Goal: Information Seeking & Learning: Learn about a topic

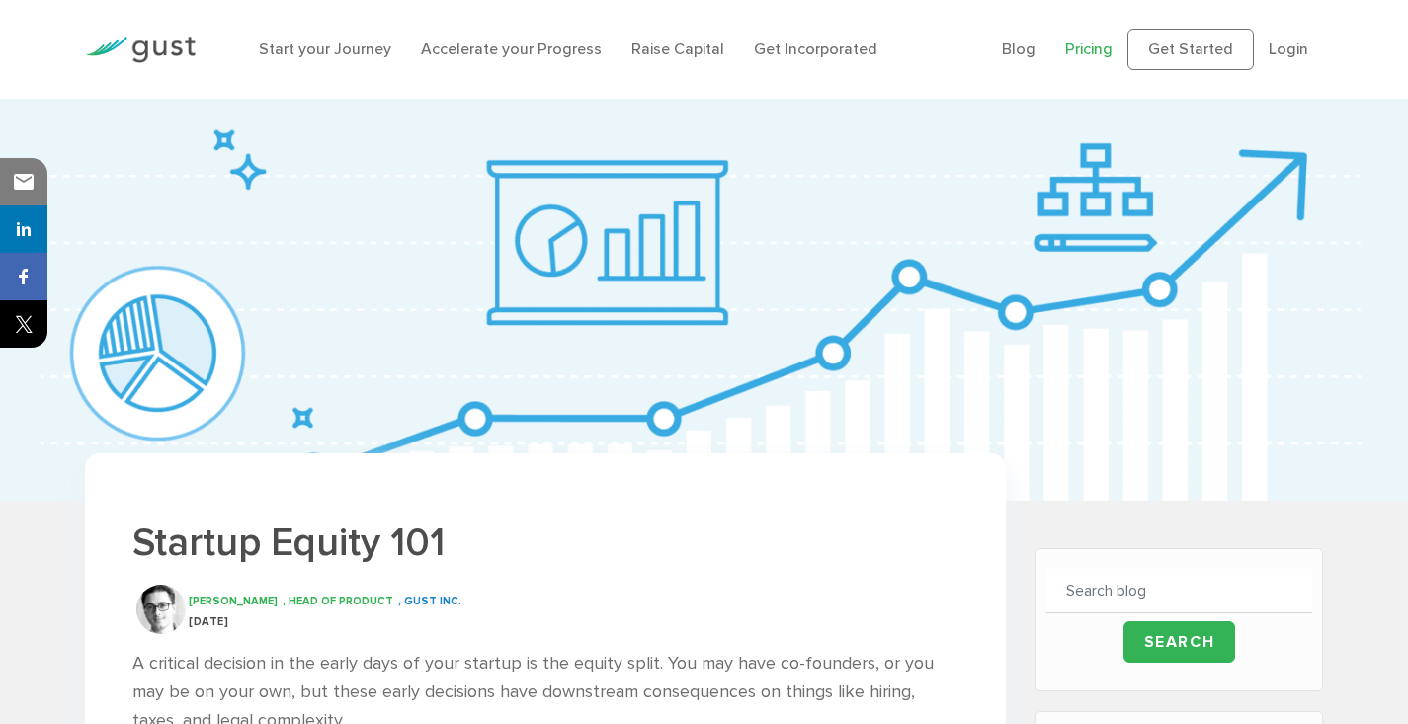
click at [1106, 53] on link "Pricing" at bounding box center [1088, 49] width 47 height 19
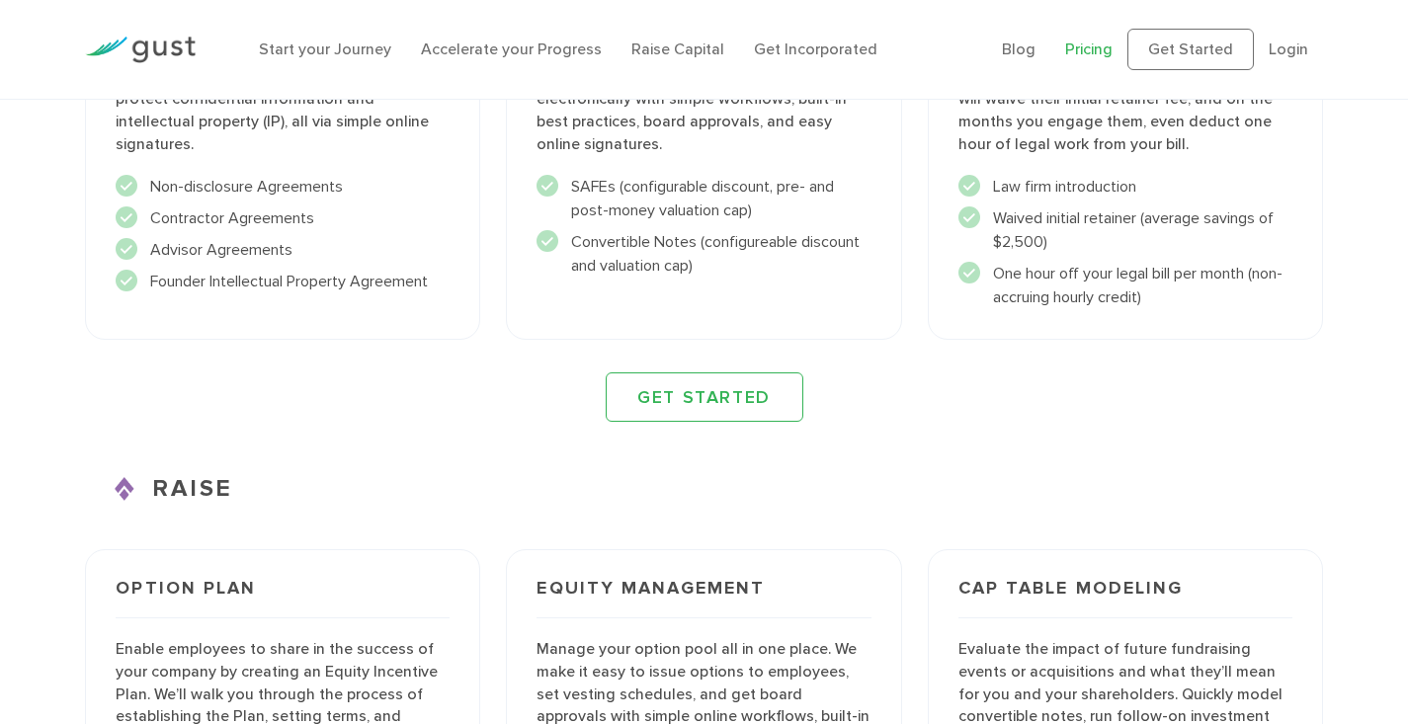
scroll to position [2296, 0]
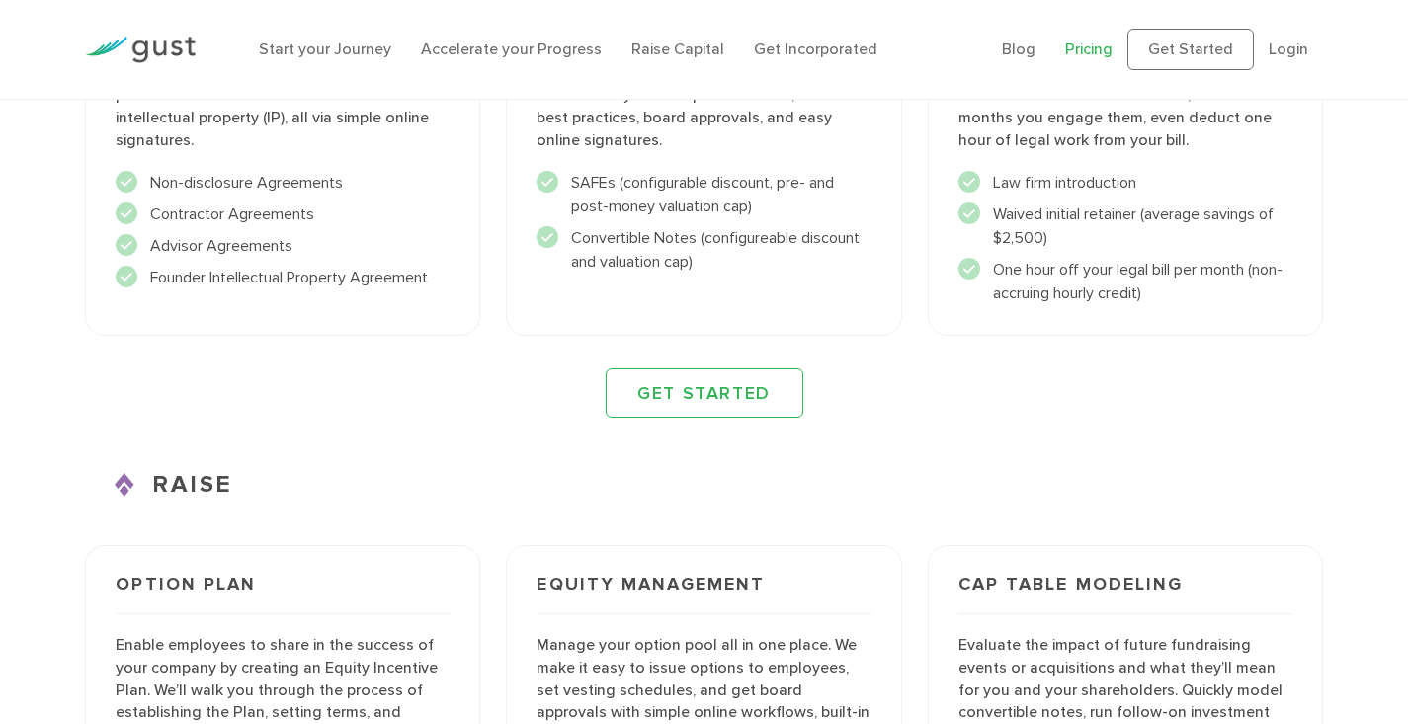
drag, startPoint x: 237, startPoint y: 484, endPoint x: 153, endPoint y: 474, distance: 84.5
click at [153, 474] on h3 "RAISE" at bounding box center [704, 485] width 1238 height 36
click at [929, 350] on div "ACCELERATE Legal Agreements Effortlessly build business relationships by creati…" at bounding box center [704, 122] width 1238 height 591
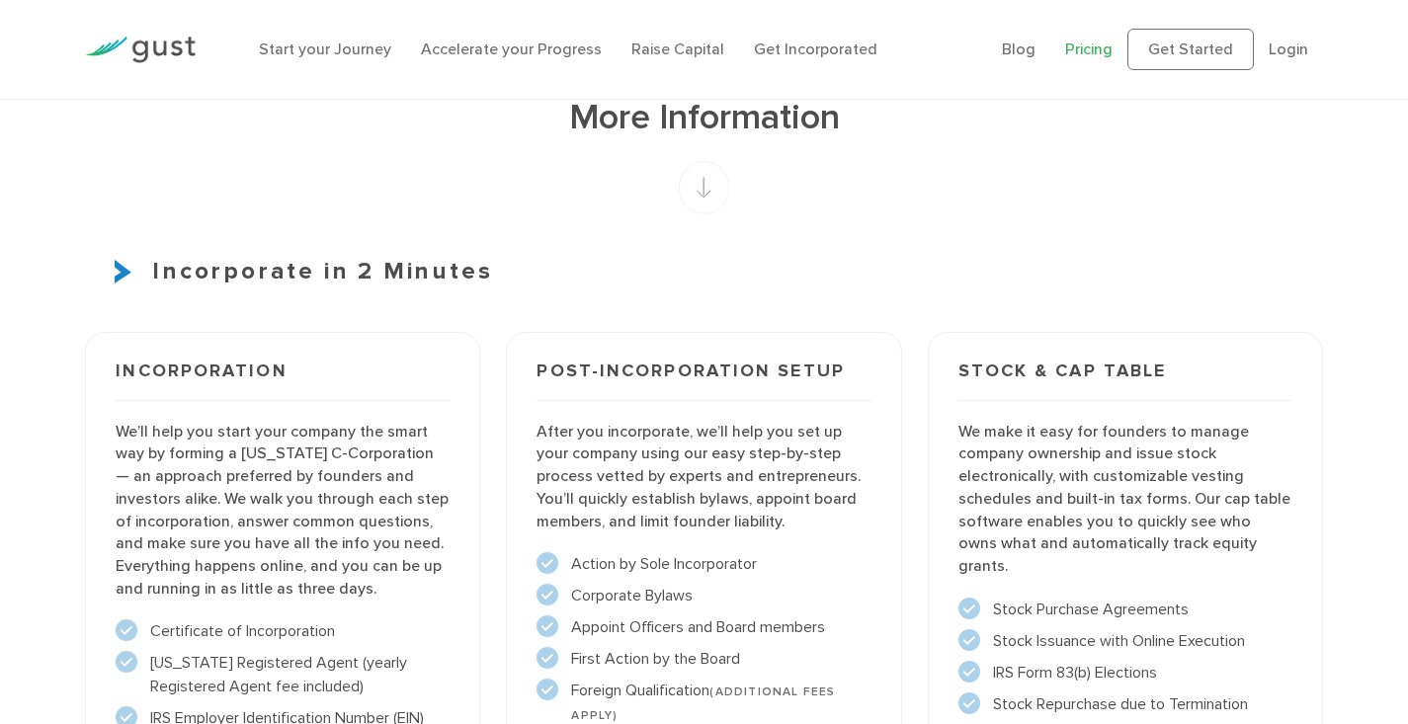
scroll to position [1186, 0]
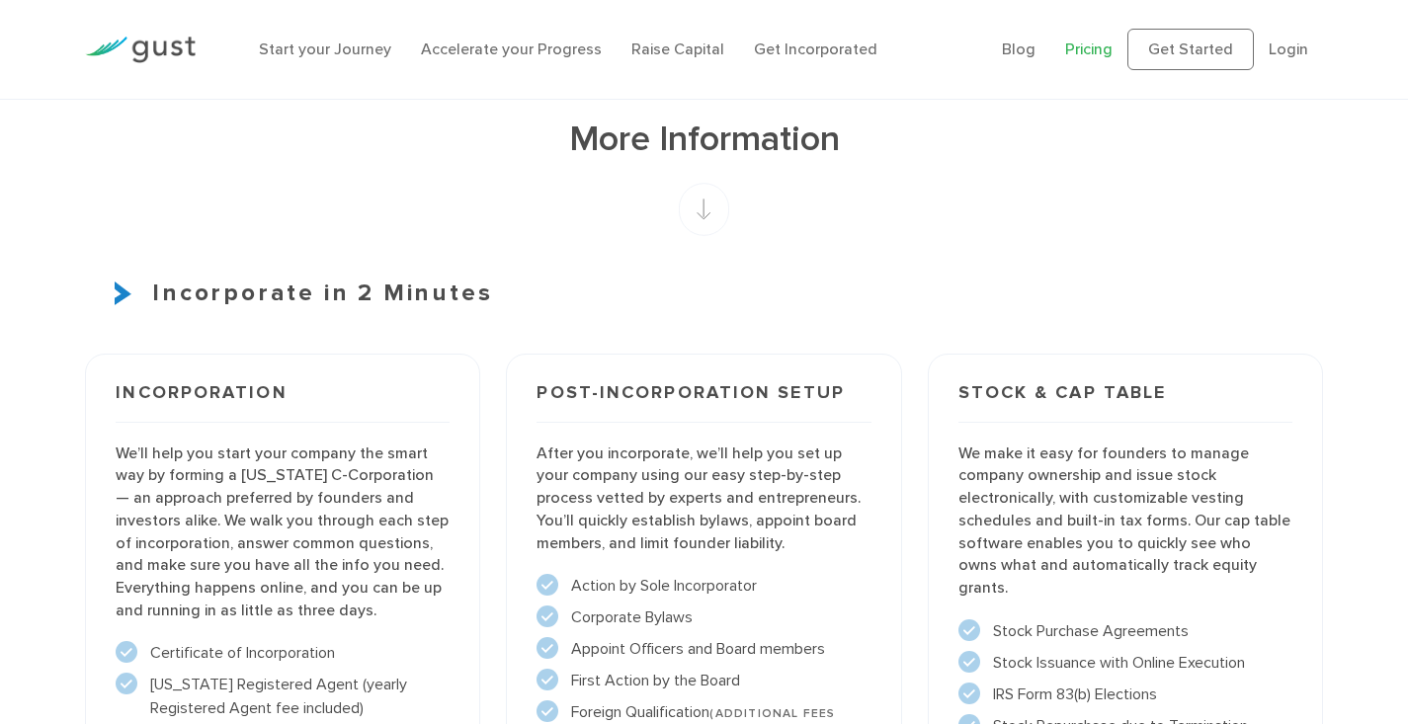
drag, startPoint x: 489, startPoint y: 290, endPoint x: 152, endPoint y: 290, distance: 336.9
click at [152, 290] on h3 "Incorporate in 2 Minutes" at bounding box center [704, 294] width 1238 height 36
click at [927, 294] on h3 "Incorporate in 2 Minutes" at bounding box center [704, 294] width 1238 height 36
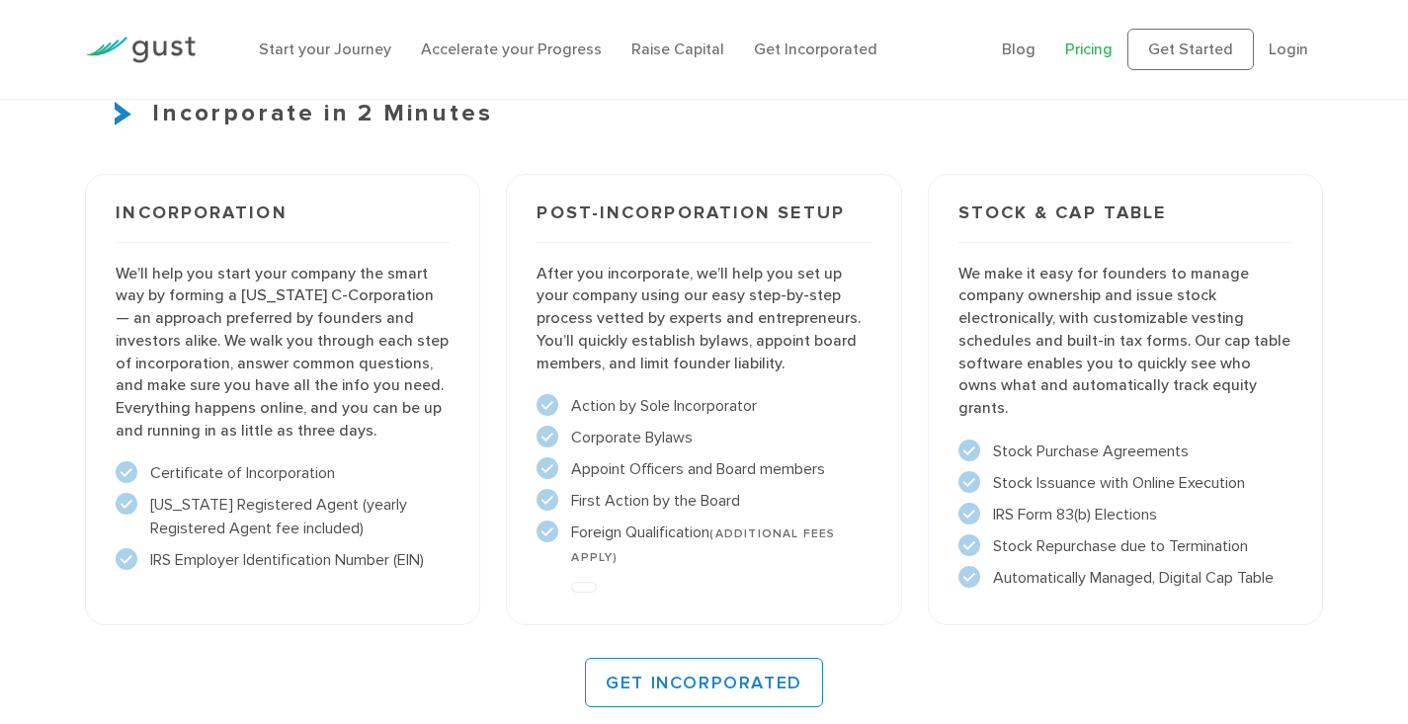
scroll to position [1358, 0]
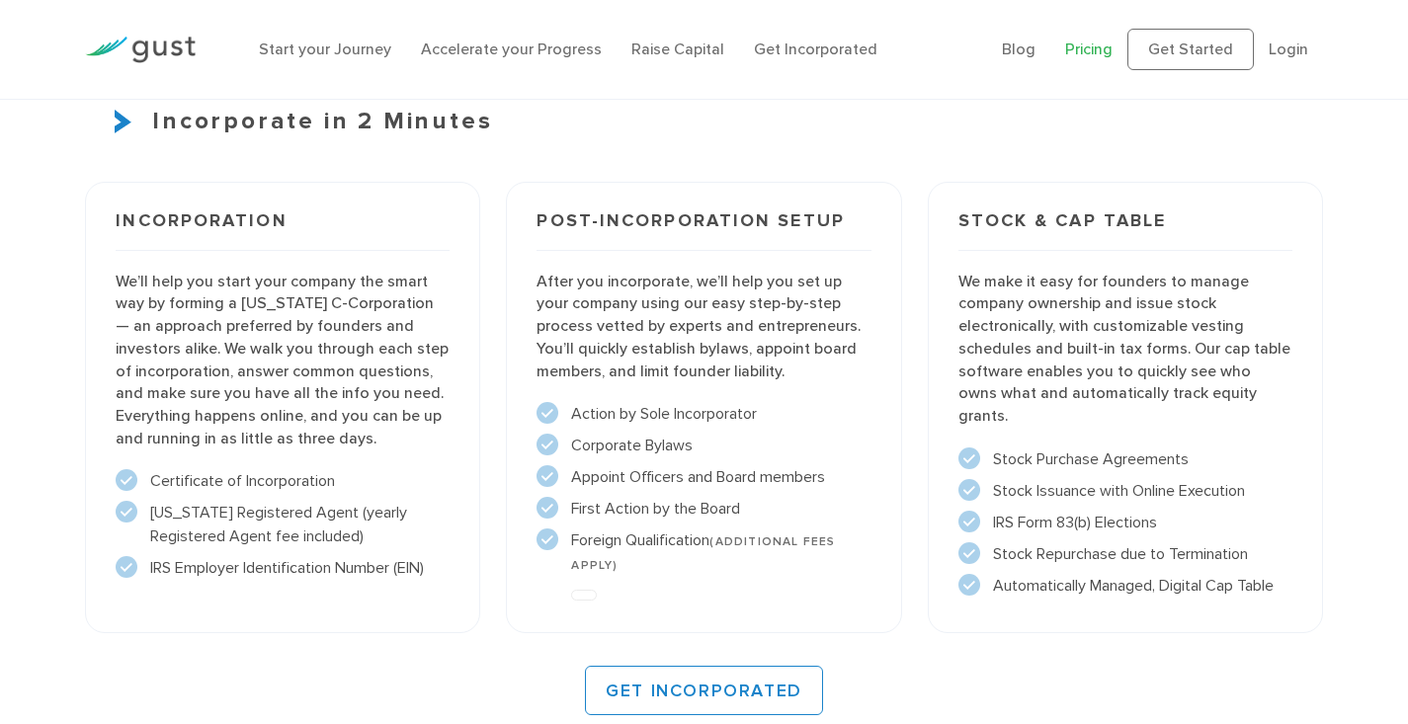
drag, startPoint x: 491, startPoint y: 128, endPoint x: 150, endPoint y: 128, distance: 340.8
click at [150, 128] on h3 "Incorporate in 2 Minutes" at bounding box center [704, 122] width 1238 height 36
copy h3 "Incorporate in 2 Minutes"
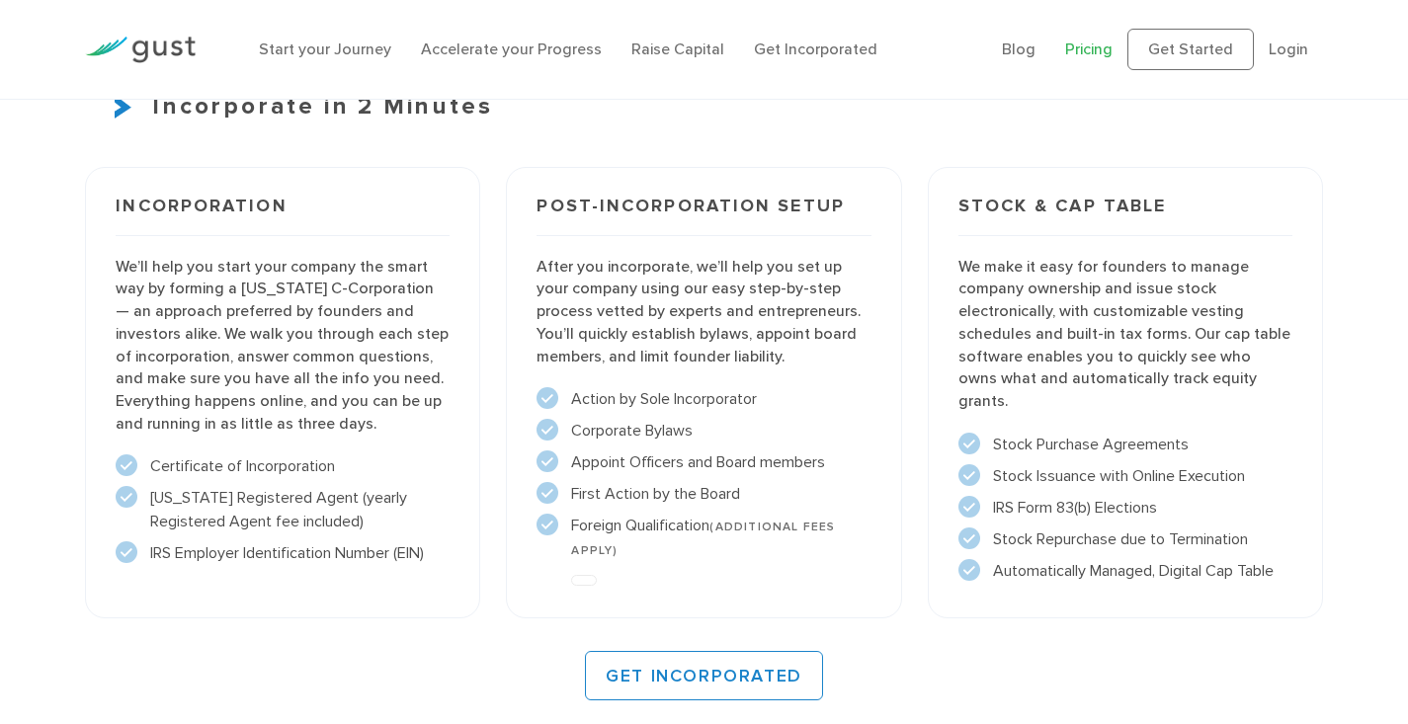
scroll to position [1376, 0]
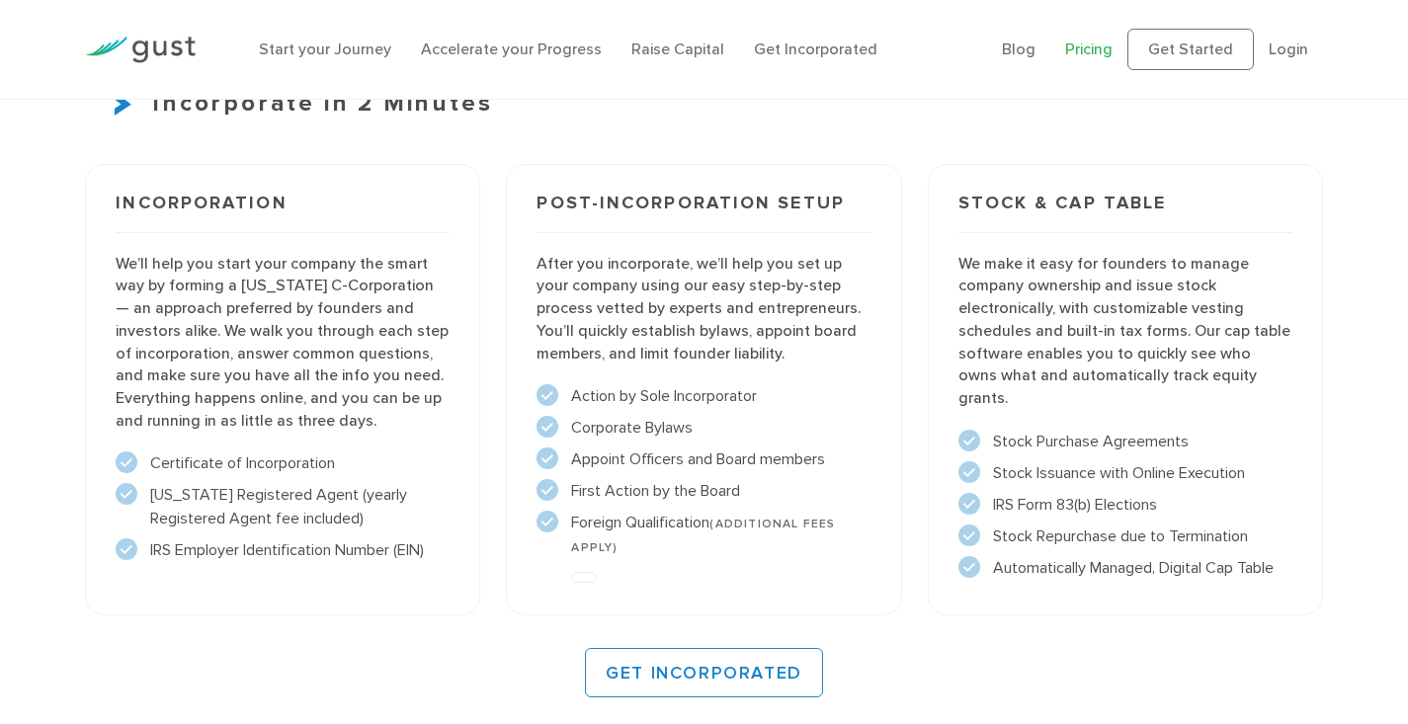
drag, startPoint x: 117, startPoint y: 262, endPoint x: 465, endPoint y: 549, distance: 451.9
click at [465, 549] on div "Incorporation We’ll help you start your company the smart way by forming a Dela…" at bounding box center [282, 390] width 395 height 452
click at [793, 153] on div "Post-incorporation setup After you incorporate, we’ll help you set up your comp…" at bounding box center [703, 390] width 421 height 478
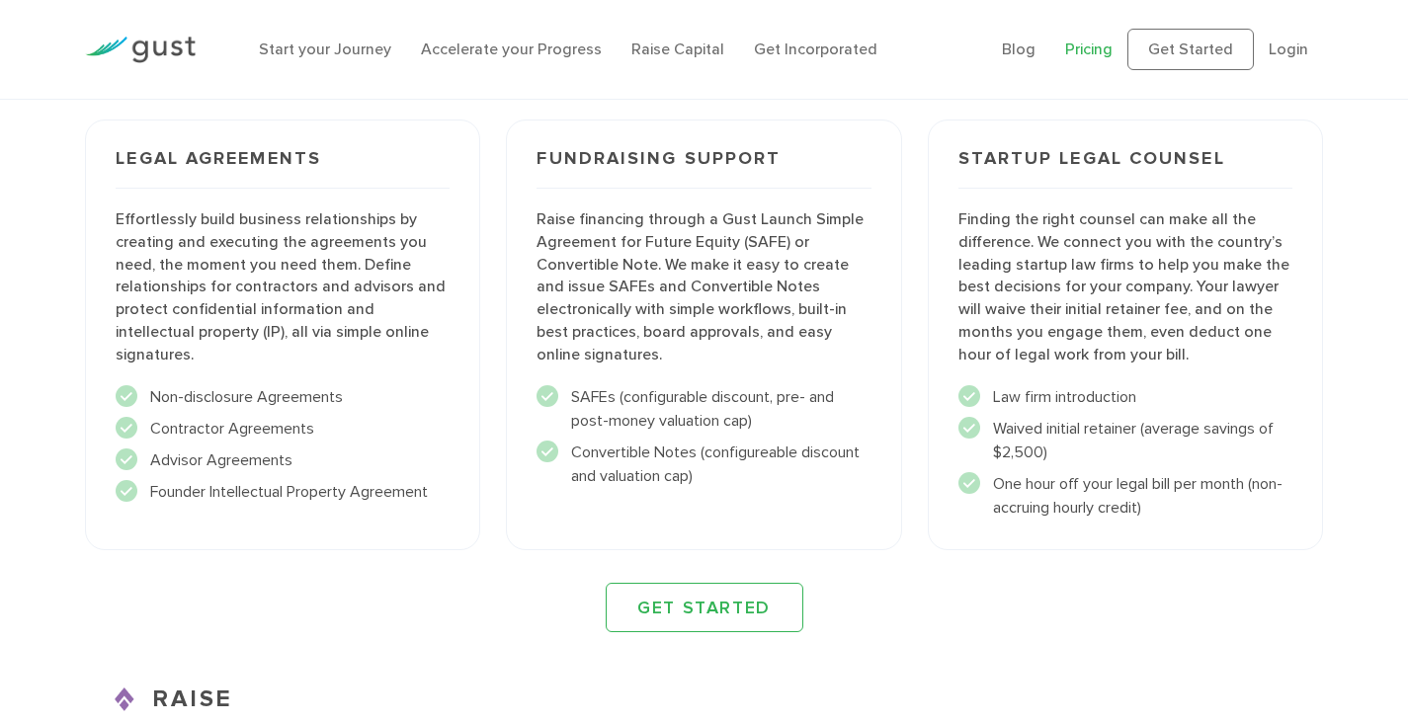
scroll to position [2077, 0]
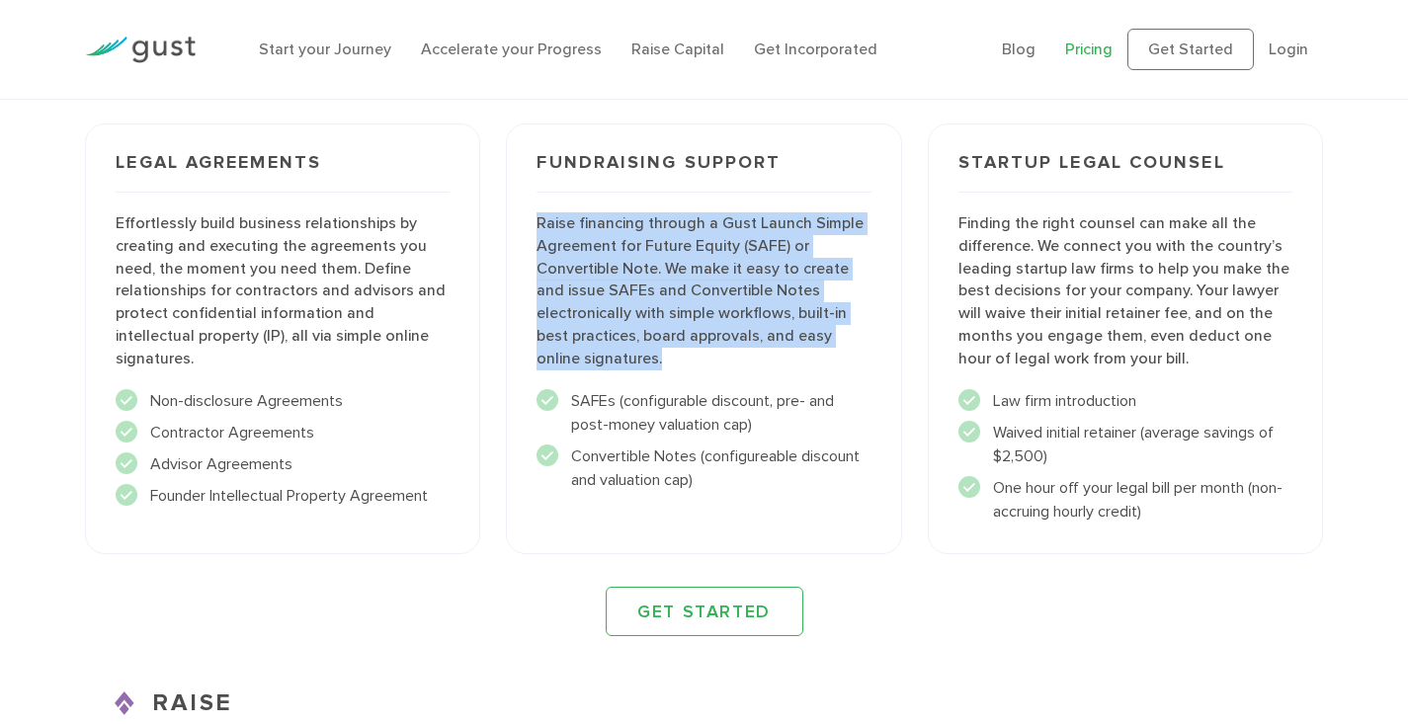
drag, startPoint x: 531, startPoint y: 219, endPoint x: 811, endPoint y: 365, distance: 315.0
click at [811, 365] on div "Fundraising Support Raise financing through a Gust Launch Simple Agreement for …" at bounding box center [703, 338] width 395 height 431
click at [1045, 385] on div "Startup Legal Counsel Finding the right counsel can make all the difference. We…" at bounding box center [1125, 338] width 395 height 431
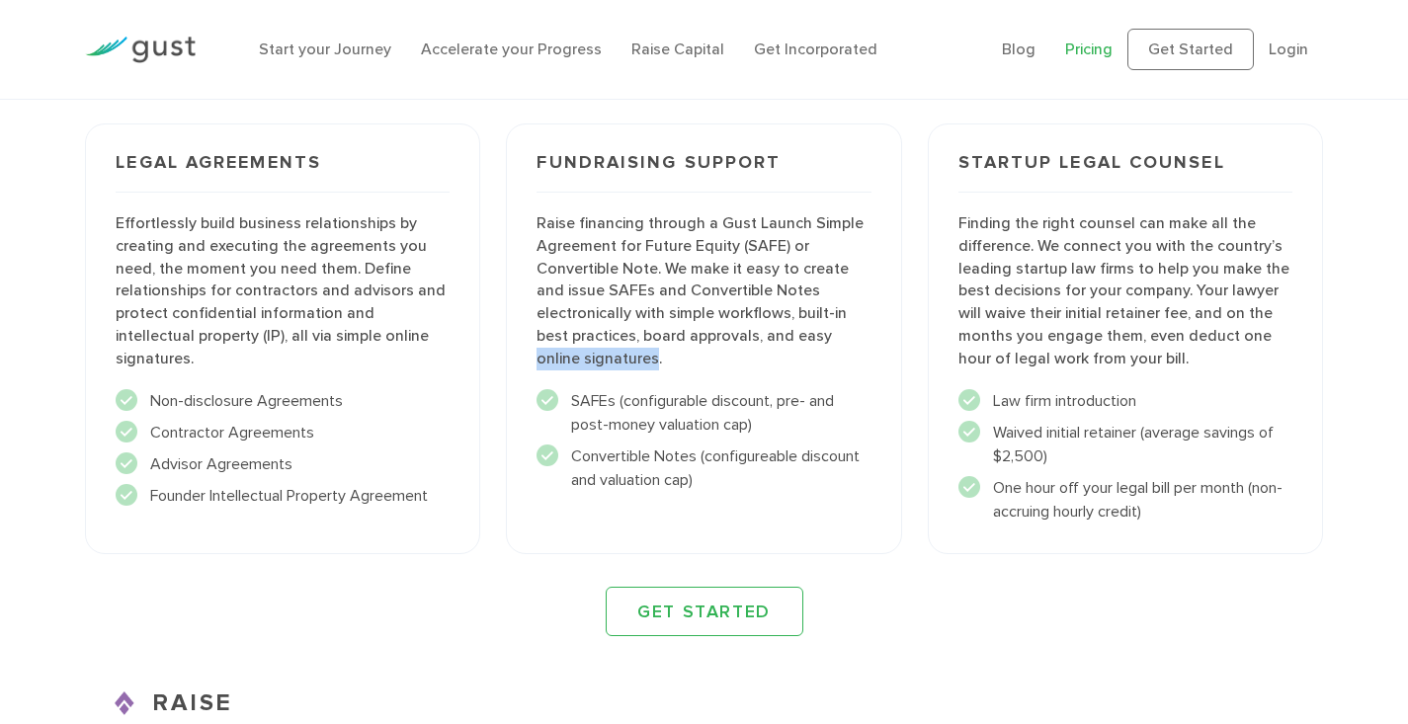
drag, startPoint x: 655, startPoint y: 361, endPoint x: 533, endPoint y: 361, distance: 121.5
click at [533, 361] on div "Fundraising Support Raise financing through a Gust Launch Simple Agreement for …" at bounding box center [703, 338] width 395 height 431
copy p "online signatures"
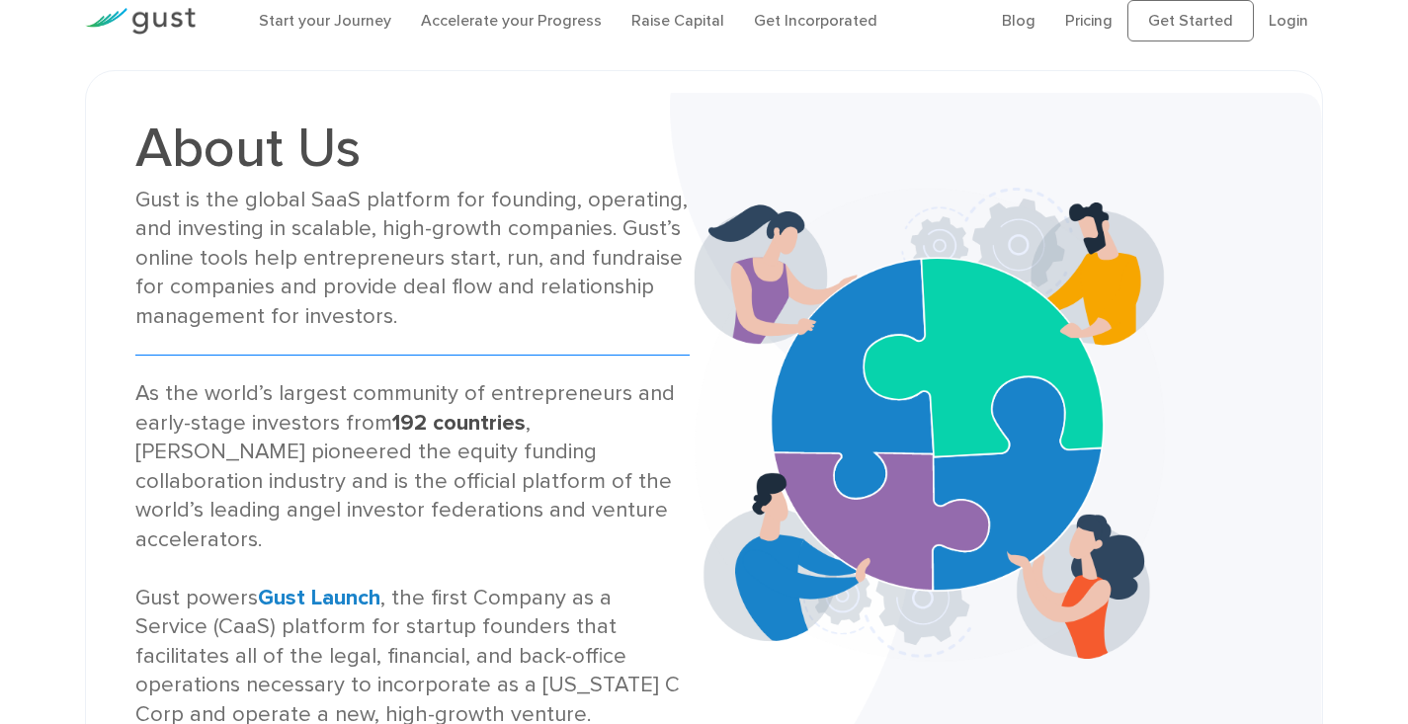
scroll to position [26, 0]
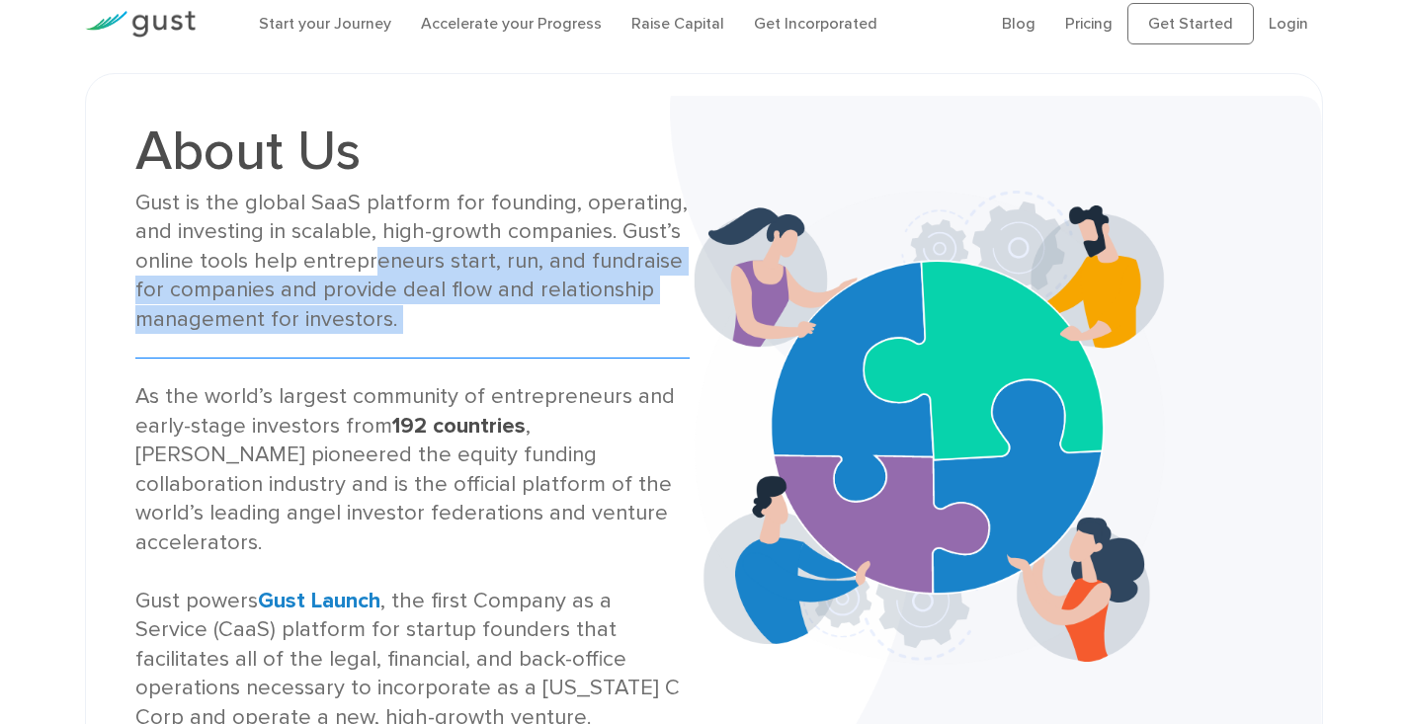
drag, startPoint x: 366, startPoint y: 249, endPoint x: 409, endPoint y: 373, distance: 131.5
click at [409, 373] on div "About Us Gust is the global SaaS platform for founding, operating, and investin…" at bounding box center [411, 427] width 553 height 609
click at [357, 399] on div "As the world’s largest community of entrepreneurs and early-stage investors fro…" at bounding box center [411, 557] width 553 height 350
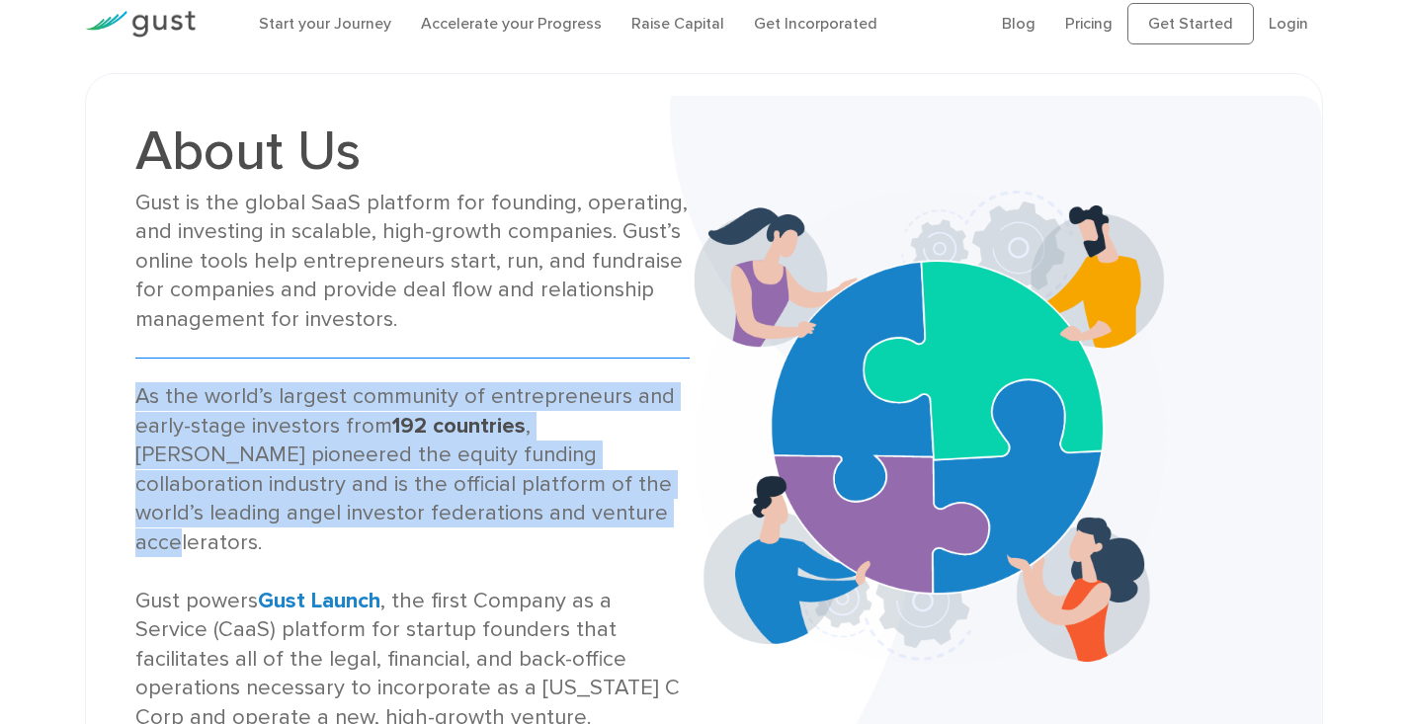
drag, startPoint x: 138, startPoint y: 392, endPoint x: 475, endPoint y: 506, distance: 355.5
click at [475, 506] on div "As the world’s largest community of entrepreneurs and early-stage investors fro…" at bounding box center [411, 557] width 553 height 350
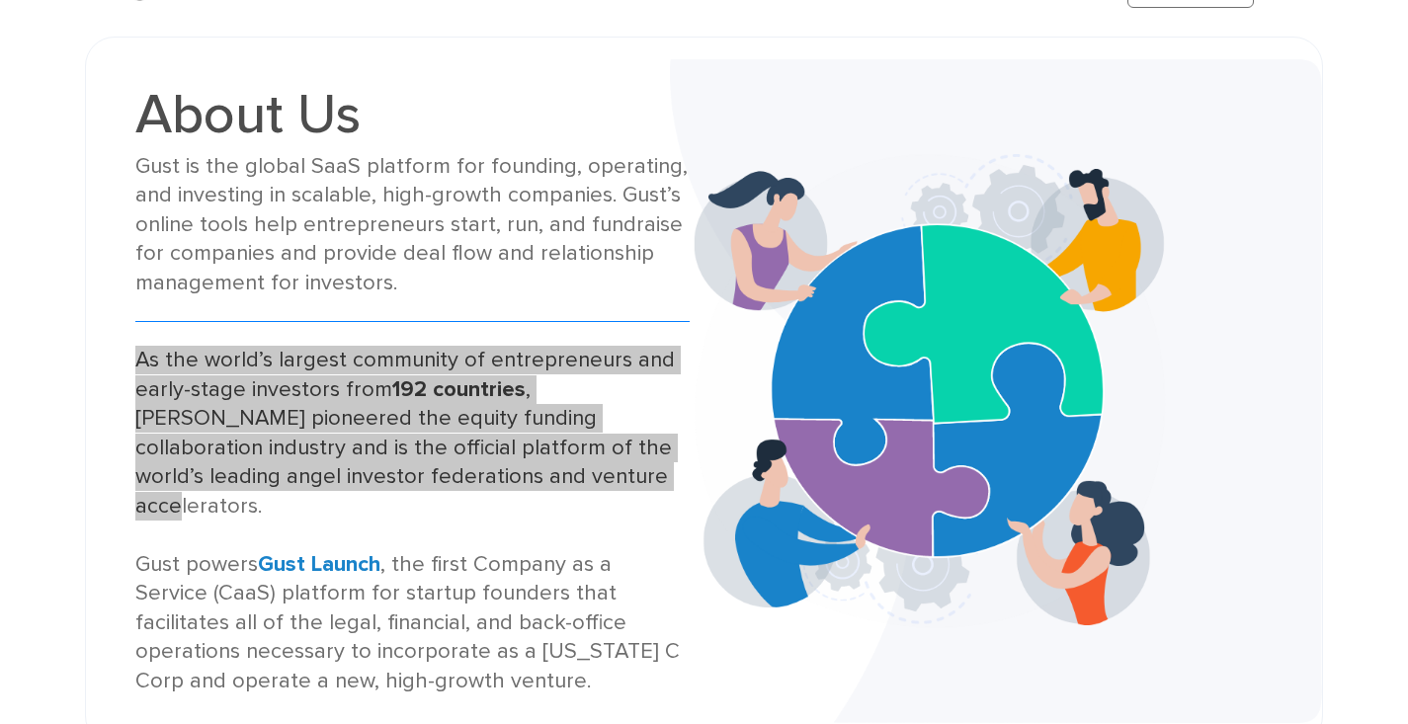
scroll to position [91, 0]
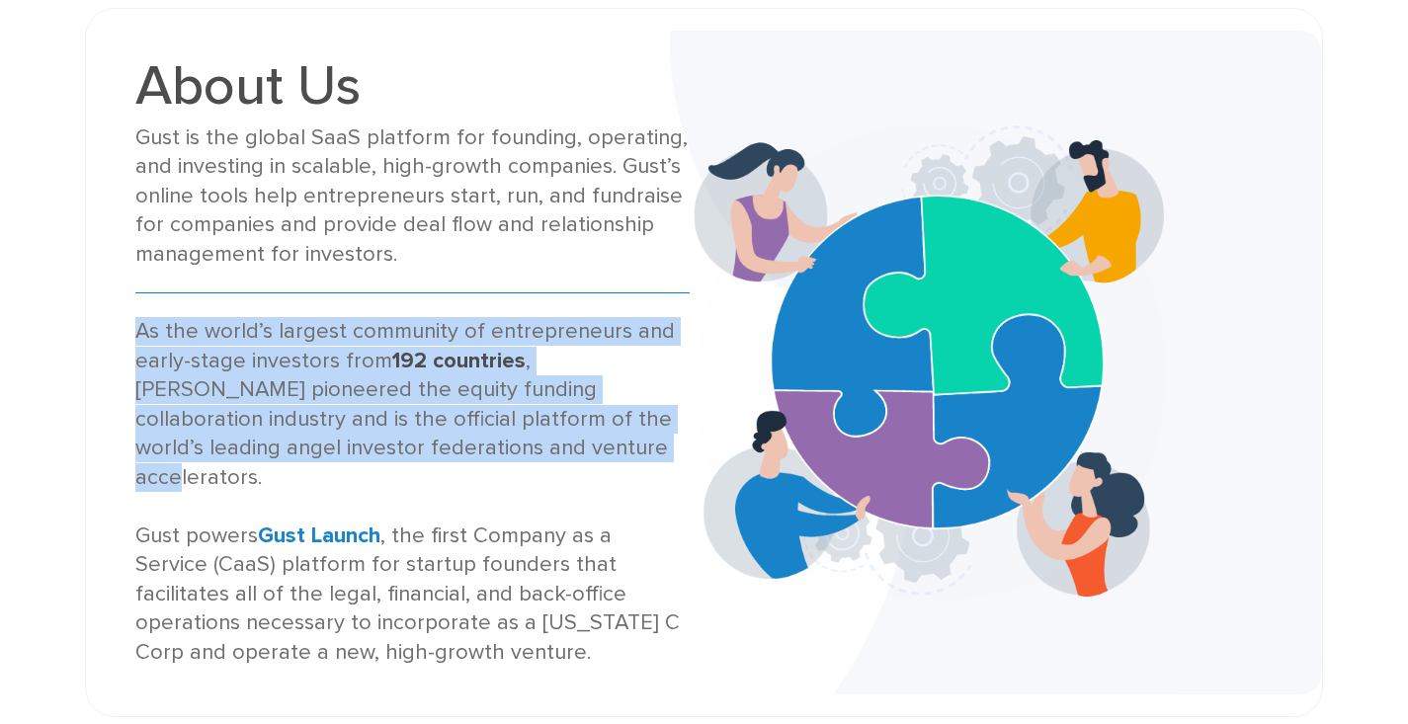
click at [135, 501] on div "As the world’s largest community of entrepreneurs and early-stage investors fro…" at bounding box center [411, 492] width 553 height 350
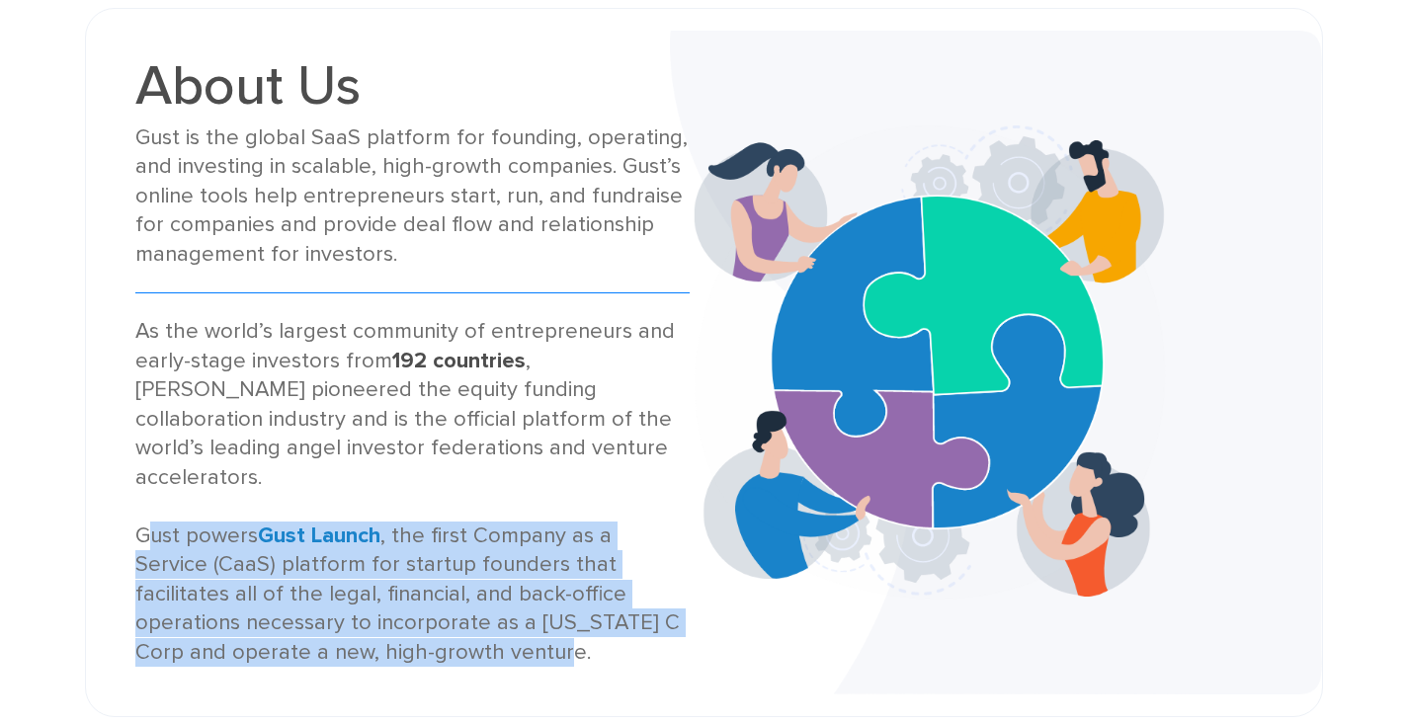
drag, startPoint x: 135, startPoint y: 501, endPoint x: 383, endPoint y: 613, distance: 272.3
click at [383, 613] on div "As the world’s largest community of entrepreneurs and early-stage investors fro…" at bounding box center [411, 492] width 553 height 350
click at [852, 467] on img at bounding box center [996, 362] width 652 height 663
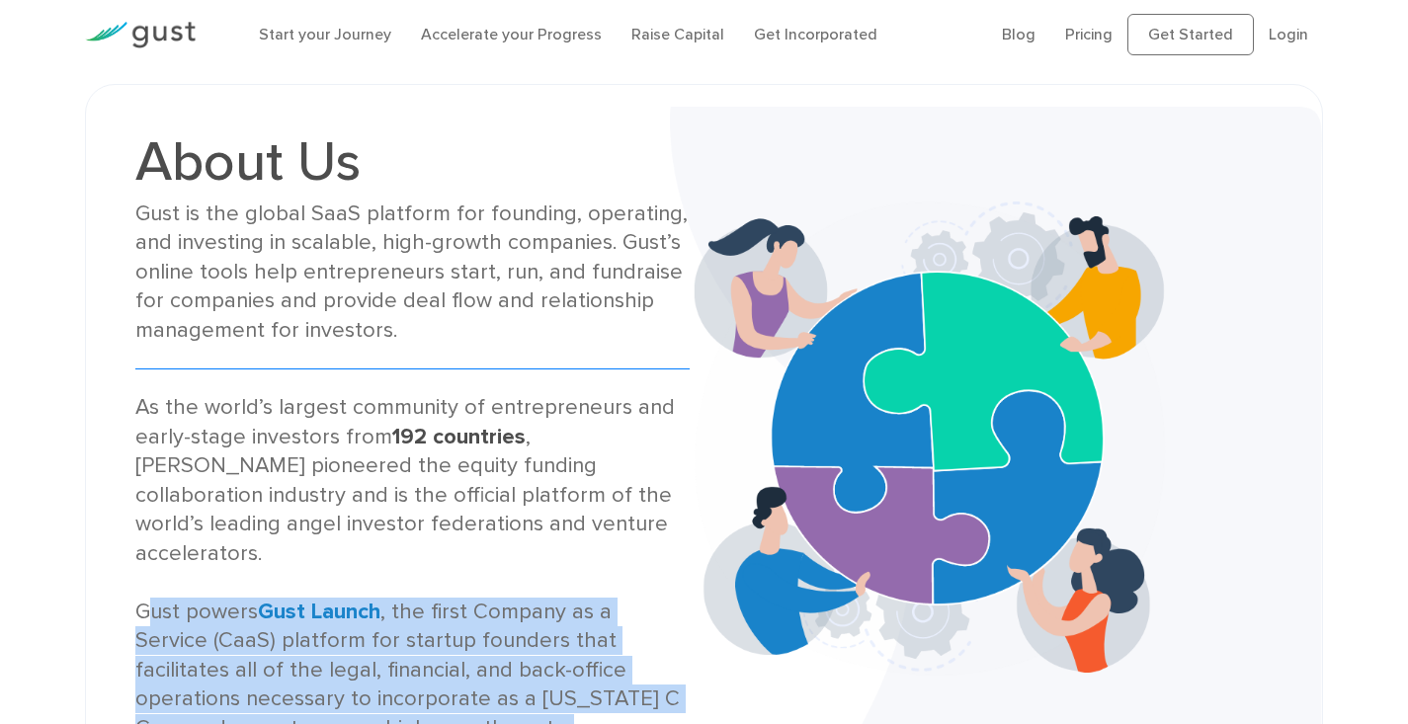
scroll to position [0, 0]
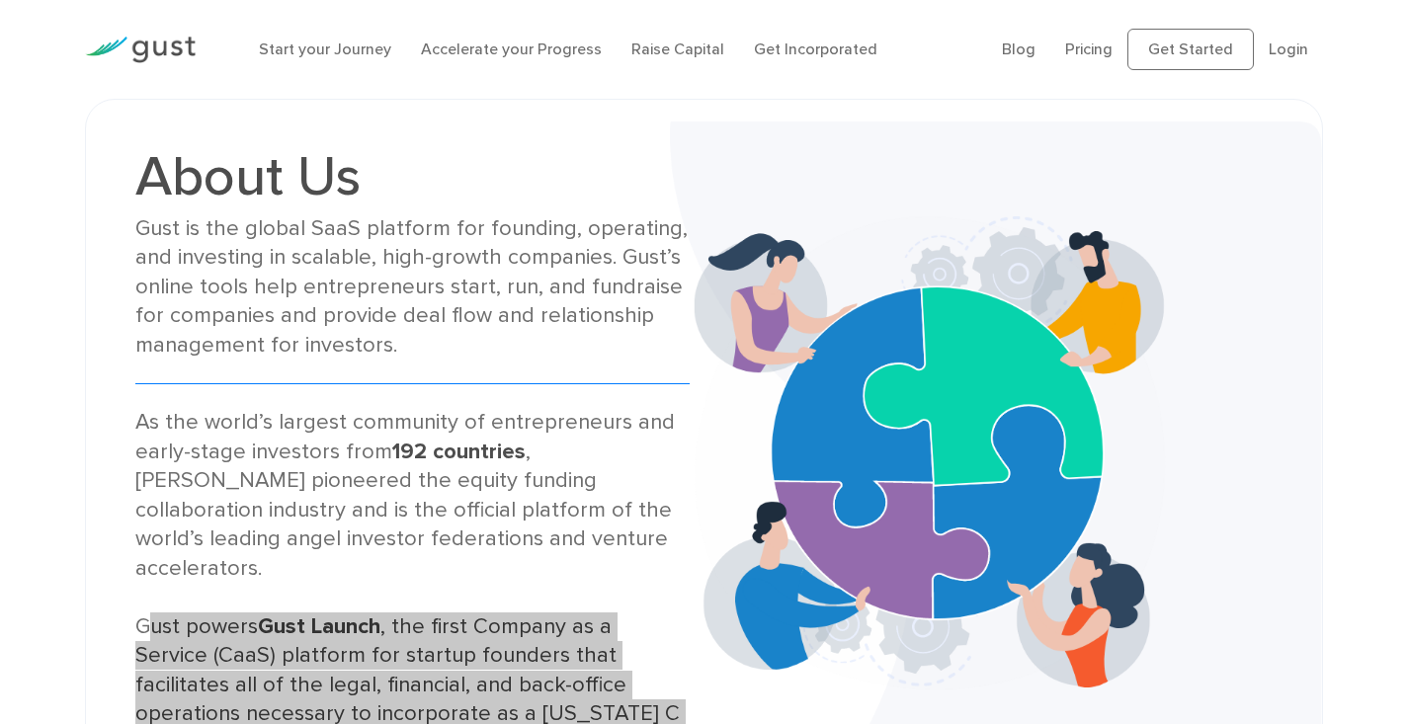
drag, startPoint x: 192, startPoint y: 41, endPoint x: 257, endPoint y: 0, distance: 77.3
